Goal: Task Accomplishment & Management: Manage account settings

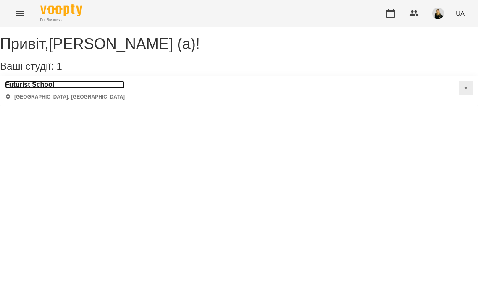
click at [35, 89] on h3 "Futurist School" at bounding box center [65, 85] width 120 height 8
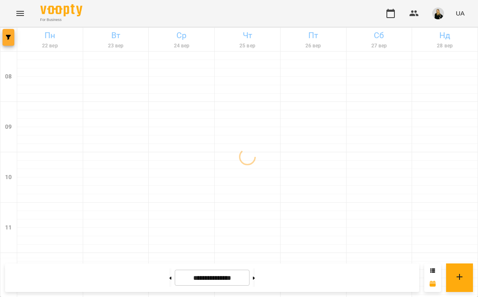
click at [4, 33] on button "button" at bounding box center [9, 37] width 12 height 17
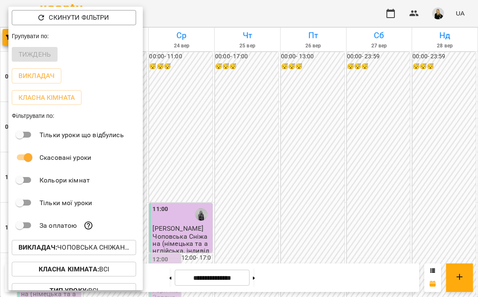
click at [84, 248] on p "Викладач : [PERSON_NAME] (н, а)" at bounding box center [73, 248] width 111 height 10
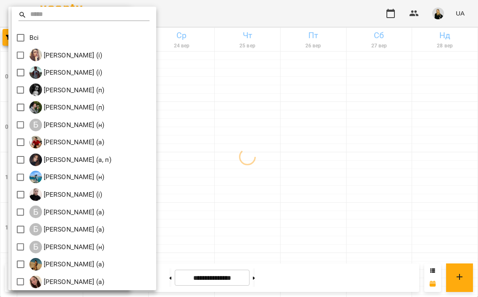
click at [50, 14] on input "text" at bounding box center [90, 15] width 120 height 12
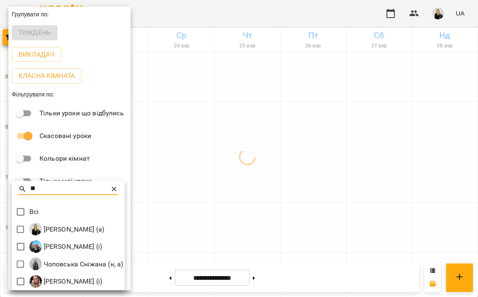
type input "*"
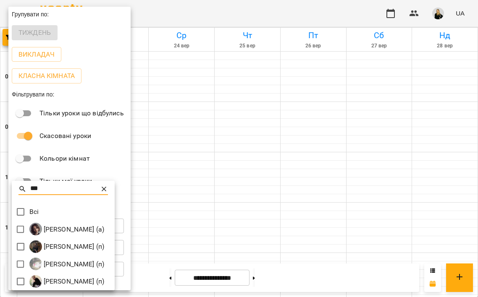
type input "***"
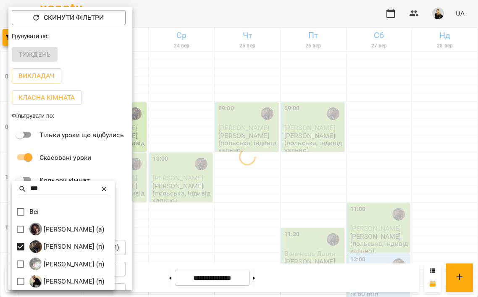
click at [263, 10] on div at bounding box center [239, 148] width 478 height 297
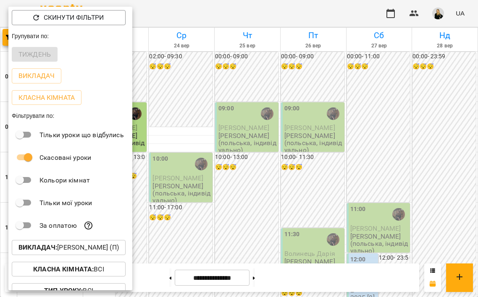
click at [339, 223] on div at bounding box center [239, 148] width 478 height 297
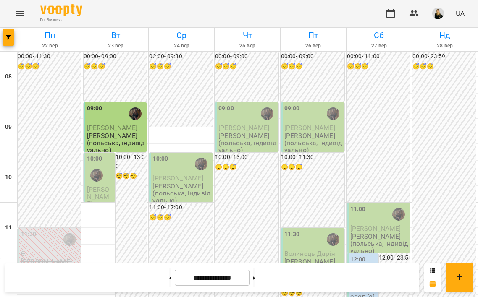
scroll to position [477, 0]
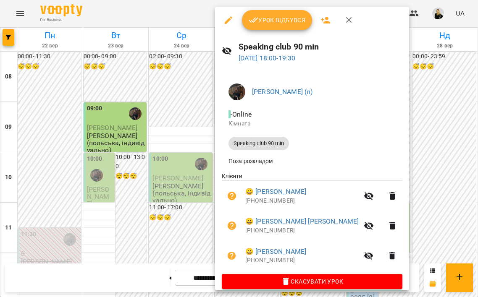
scroll to position [11, 0]
